Goal: Information Seeking & Learning: Find specific page/section

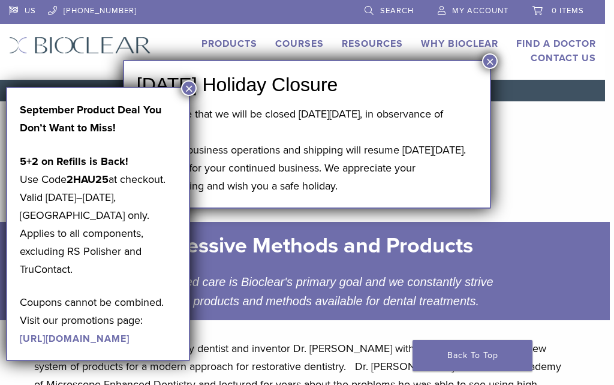
click at [190, 86] on button "×" at bounding box center [189, 88] width 16 height 16
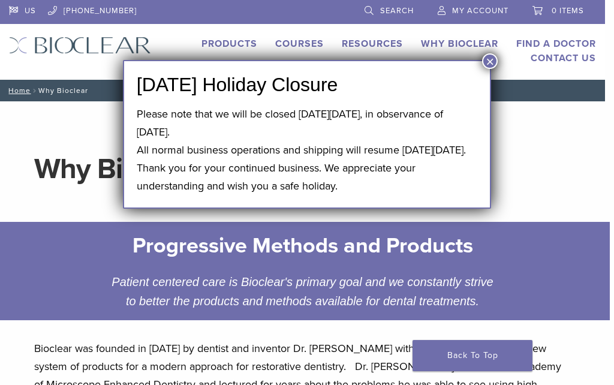
click at [83, 160] on h1 "Why Bioclear" at bounding box center [302, 169] width 536 height 29
click at [490, 63] on button "×" at bounding box center [490, 61] width 16 height 16
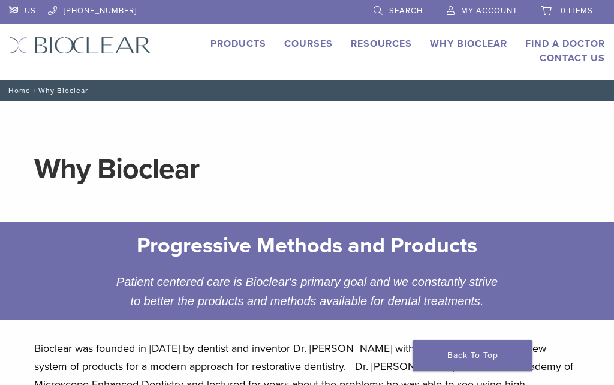
click at [387, 15] on link "Search" at bounding box center [397, 9] width 49 height 18
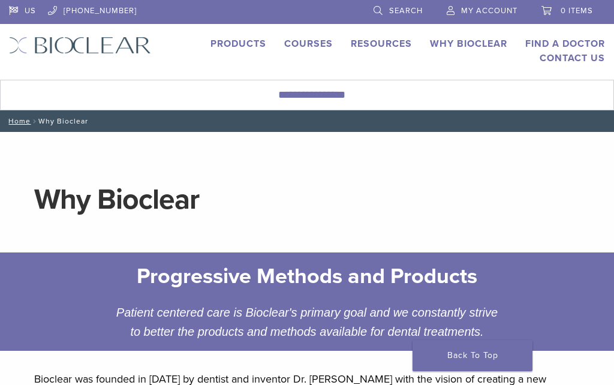
click at [380, 12] on link "Search" at bounding box center [397, 9] width 49 height 18
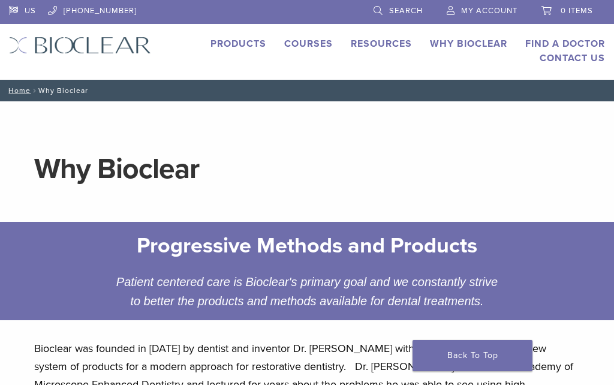
click at [394, 7] on span "Search" at bounding box center [406, 11] width 34 height 10
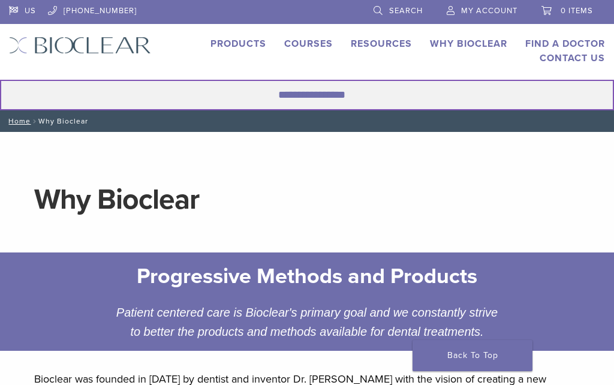
click at [203, 92] on input "Search for:" at bounding box center [307, 95] width 614 height 31
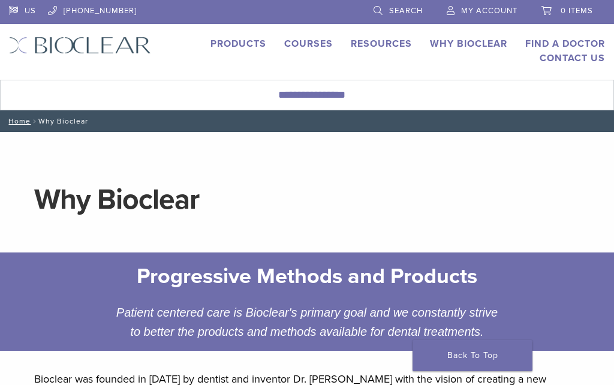
click at [154, 66] on div "US 1.855.712.5327 Search My Account 0 items Cart No products in the cart. Back …" at bounding box center [307, 40] width 614 height 80
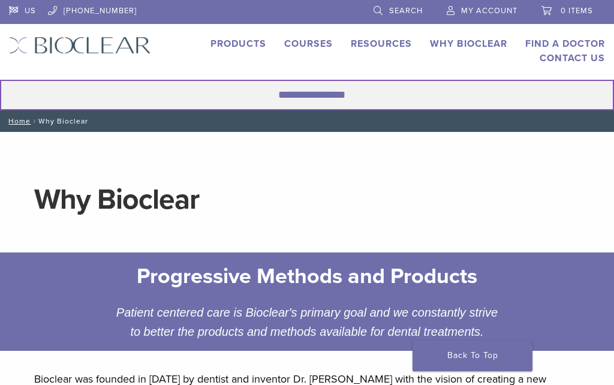
click at [189, 95] on input "Search for:" at bounding box center [307, 95] width 614 height 31
type input "*"
click at [0, 80] on button "Search" at bounding box center [-1, 79] width 1 height 1
